Goal: Transaction & Acquisition: Purchase product/service

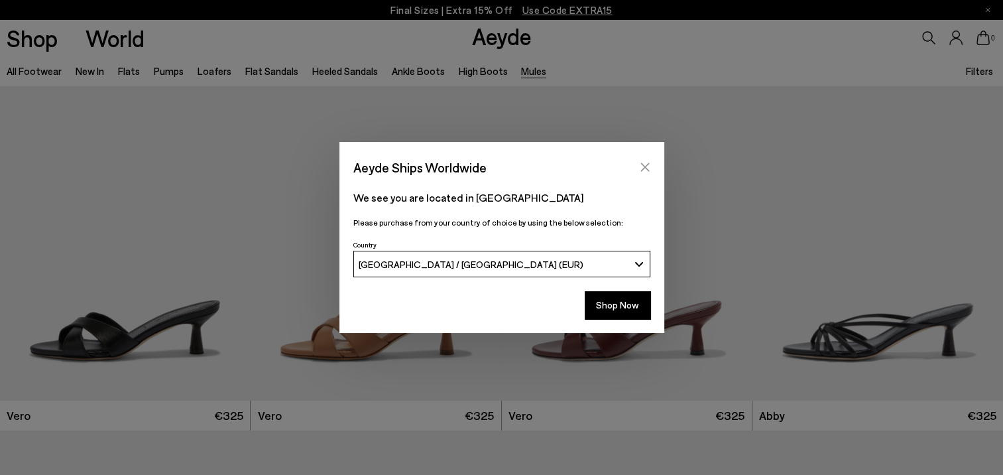
click at [649, 164] on icon "Close" at bounding box center [645, 167] width 9 height 9
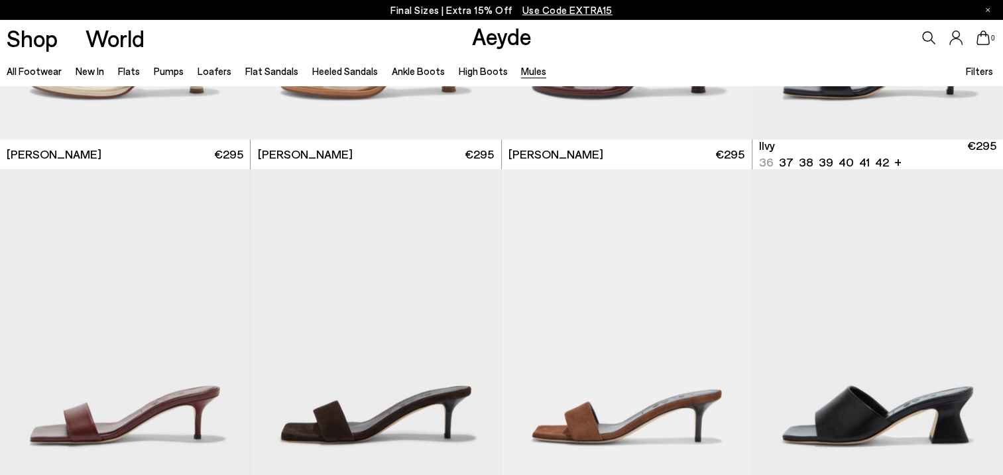
scroll to position [1790, 0]
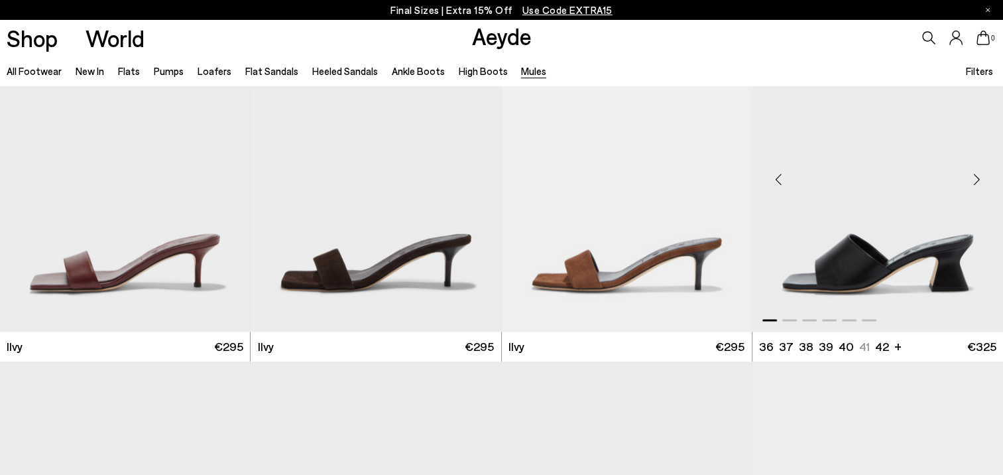
click at [974, 179] on div "Next slide" at bounding box center [977, 180] width 40 height 40
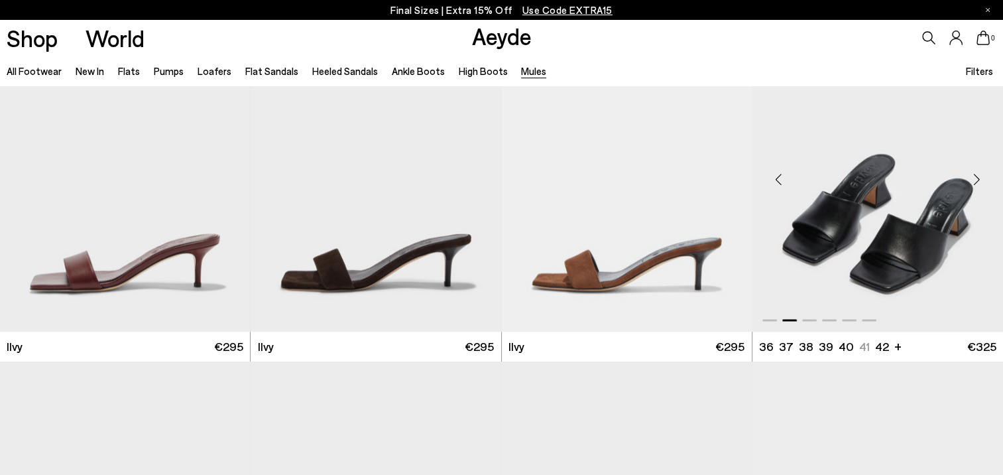
click at [974, 179] on div "Next slide" at bounding box center [977, 180] width 40 height 40
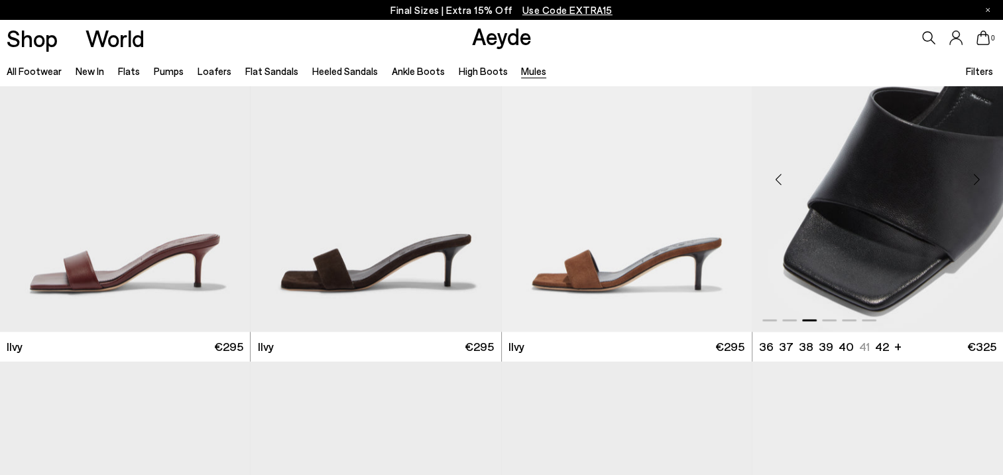
click at [974, 179] on div "Next slide" at bounding box center [977, 180] width 40 height 40
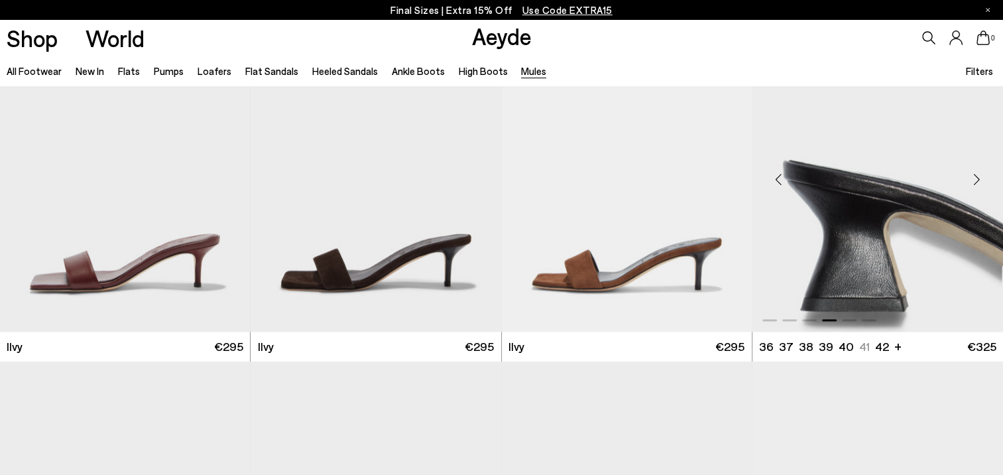
click at [974, 179] on div "Next slide" at bounding box center [977, 180] width 40 height 40
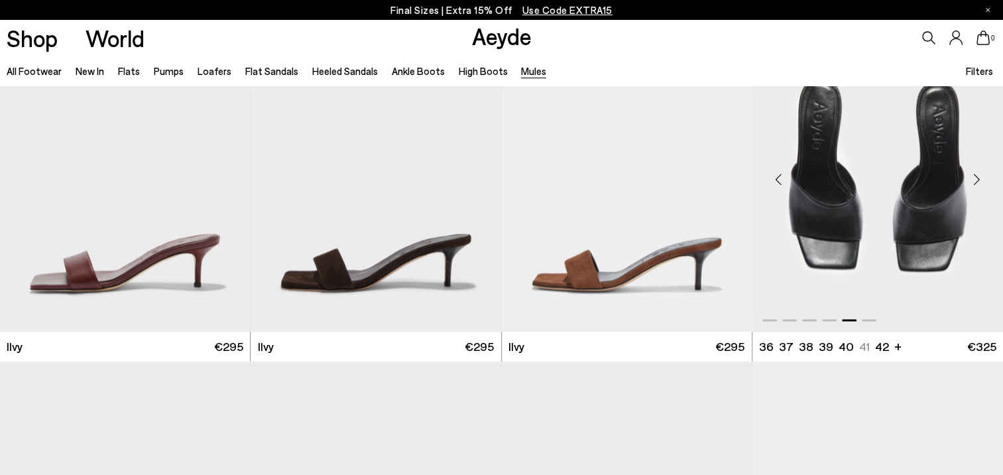
click at [974, 179] on div "Next slide" at bounding box center [977, 180] width 40 height 40
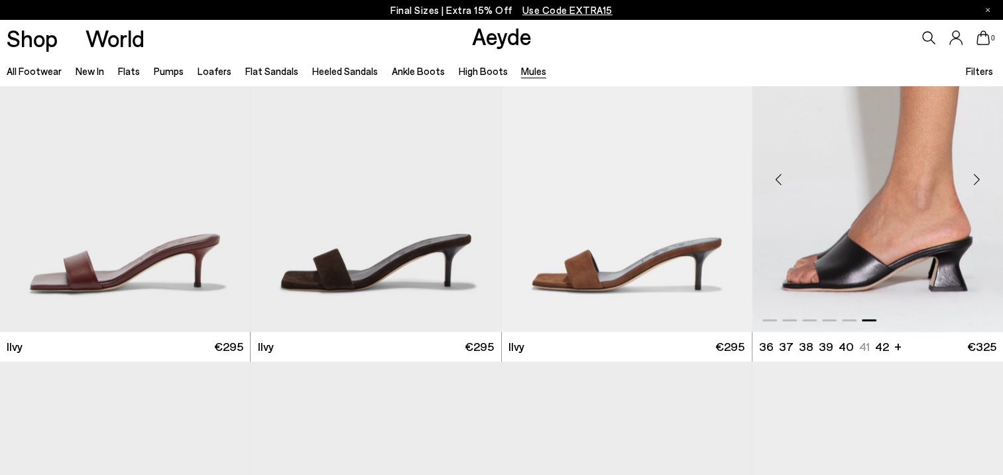
click at [919, 220] on img "6 / 6" at bounding box center [878, 174] width 251 height 314
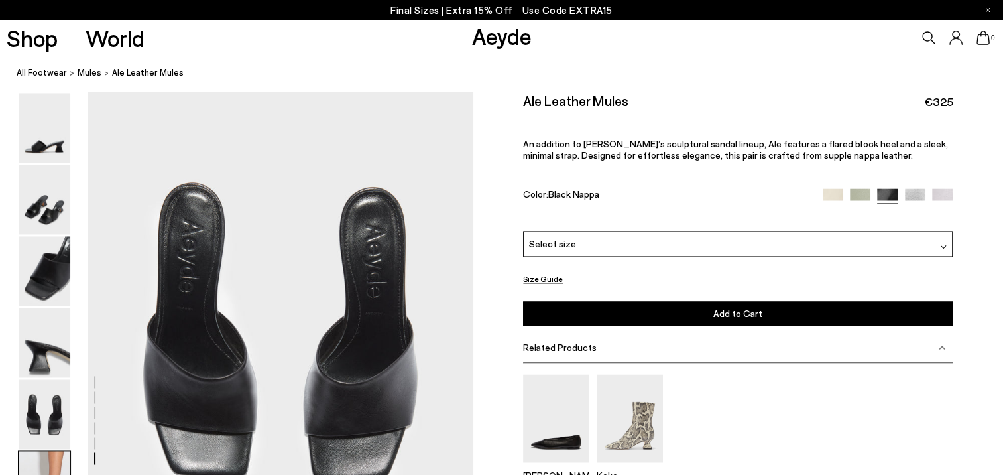
scroll to position [2541, 0]
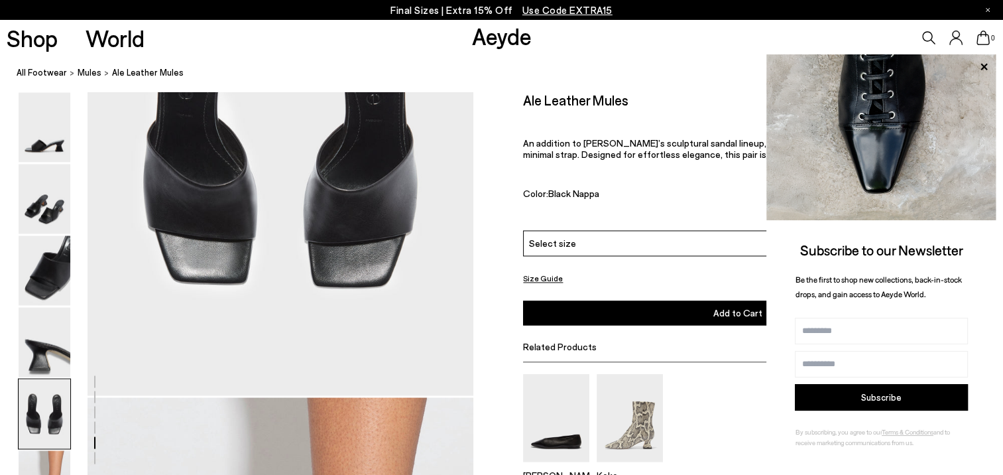
scroll to position [2143, 0]
click at [985, 65] on icon at bounding box center [984, 66] width 7 height 7
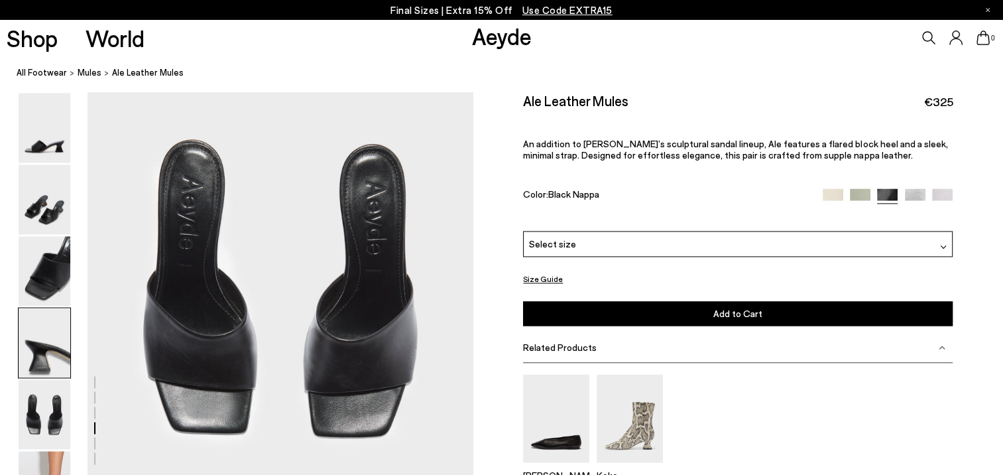
scroll to position [1812, 0]
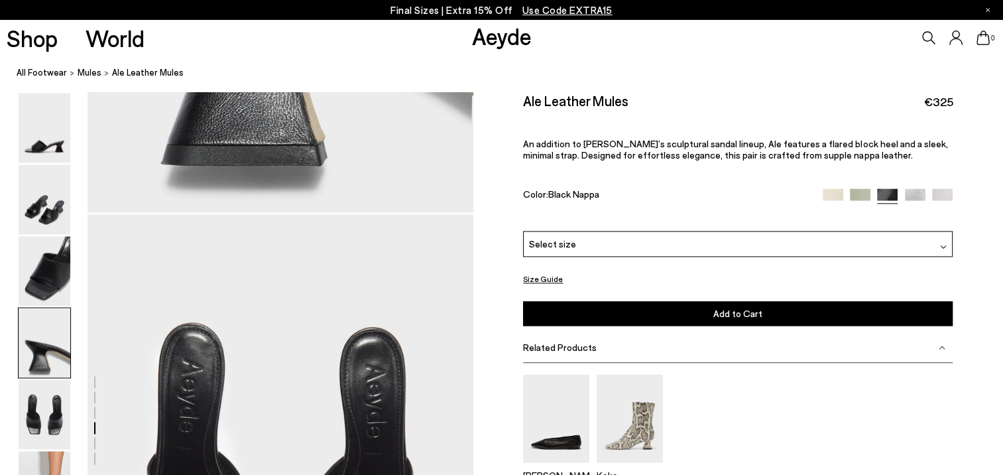
click at [829, 196] on div "Color: Black Nappa" at bounding box center [738, 195] width 430 height 15
click at [833, 196] on img at bounding box center [833, 198] width 21 height 21
click at [837, 195] on img at bounding box center [833, 198] width 21 height 21
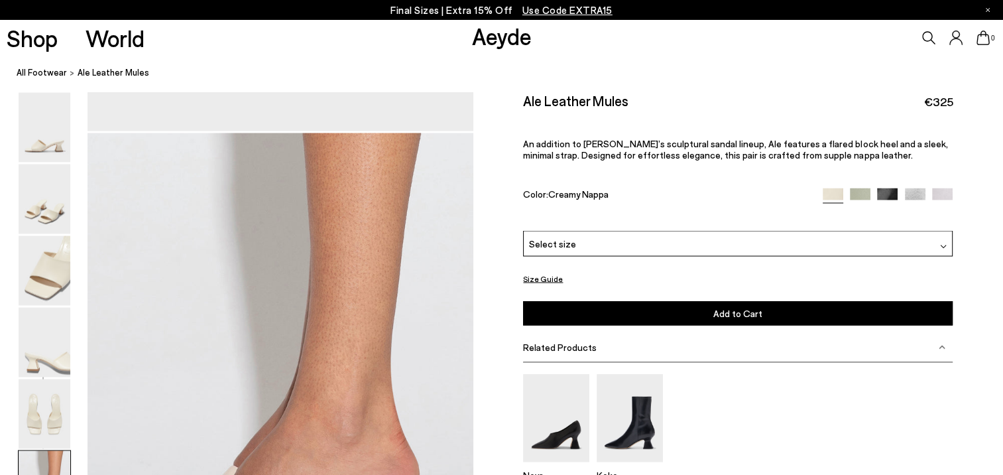
scroll to position [2541, 0]
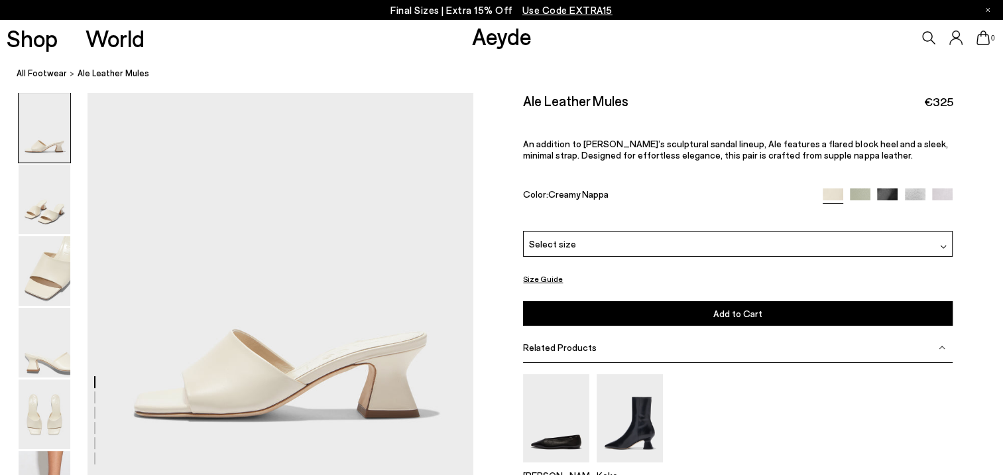
click at [947, 245] on div "Select size" at bounding box center [738, 244] width 430 height 26
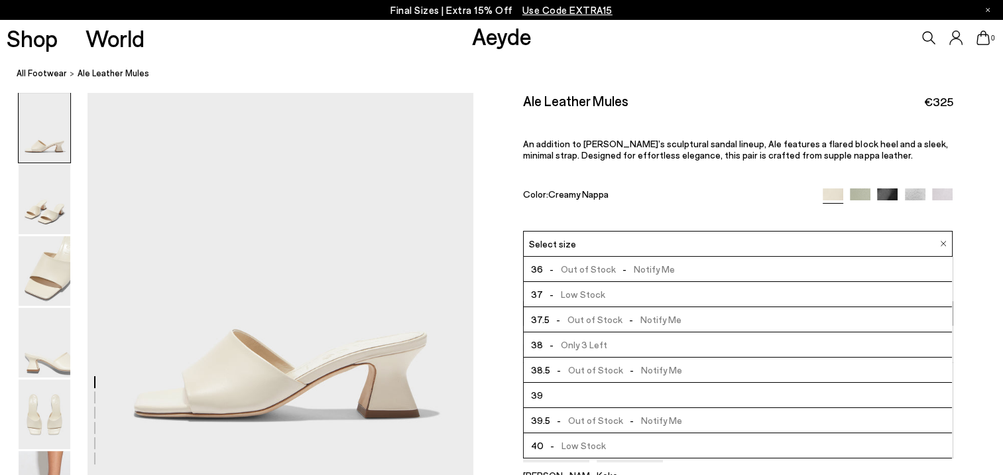
click at [981, 284] on div "Size Guide Shoes Belt Our shoes come in European sizing. The easiest way to mea…" at bounding box center [738, 334] width 530 height 485
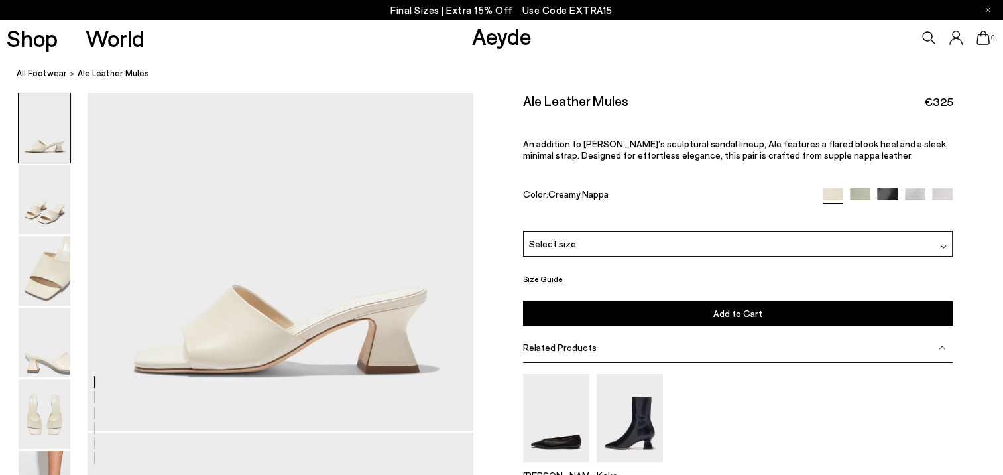
scroll to position [133, 0]
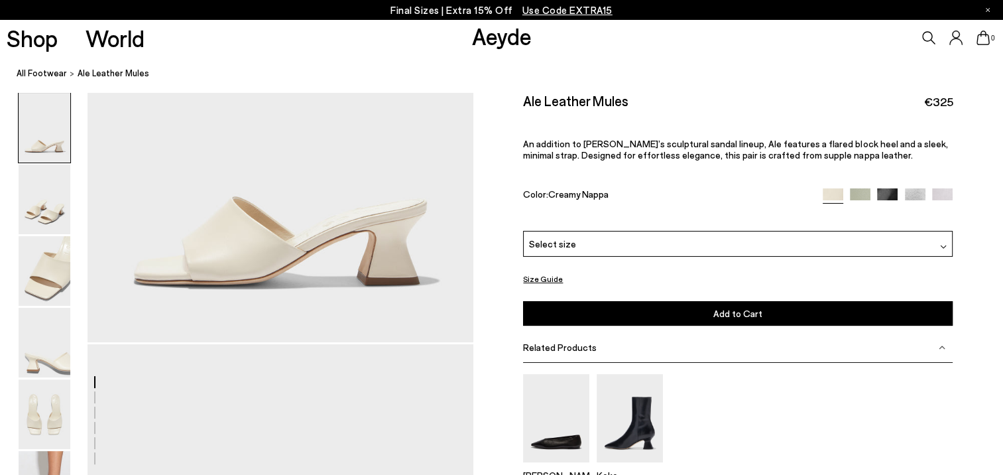
click at [893, 191] on img at bounding box center [887, 198] width 21 height 21
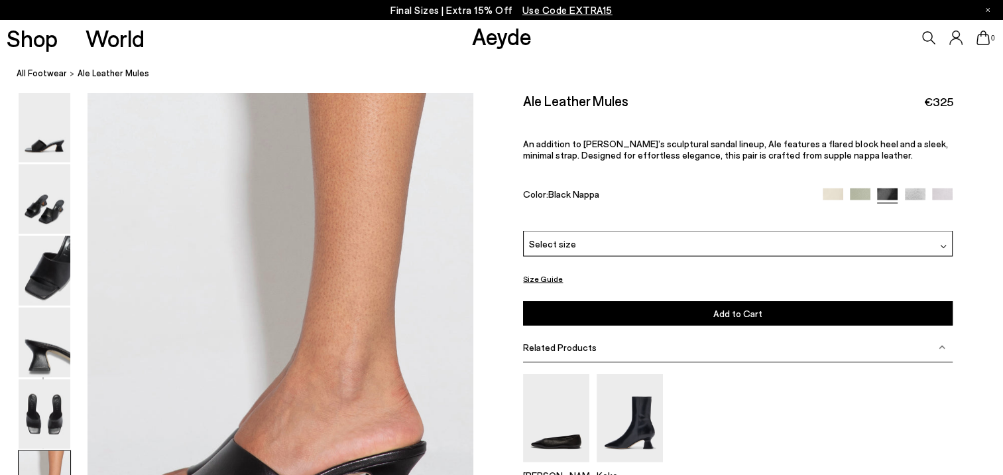
scroll to position [2719, 0]
